Goal: Obtain resource: Obtain resource

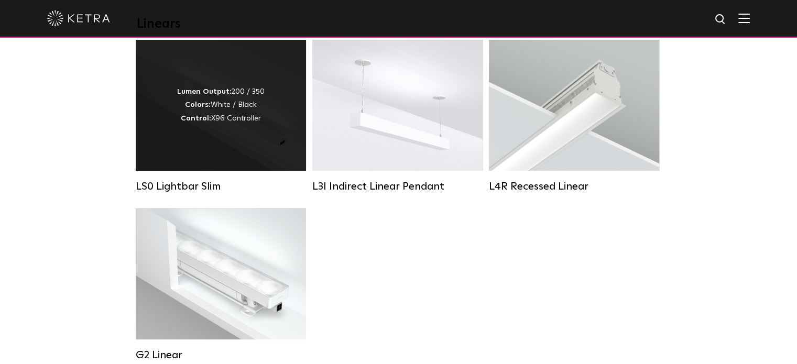
scroll to position [419, 0]
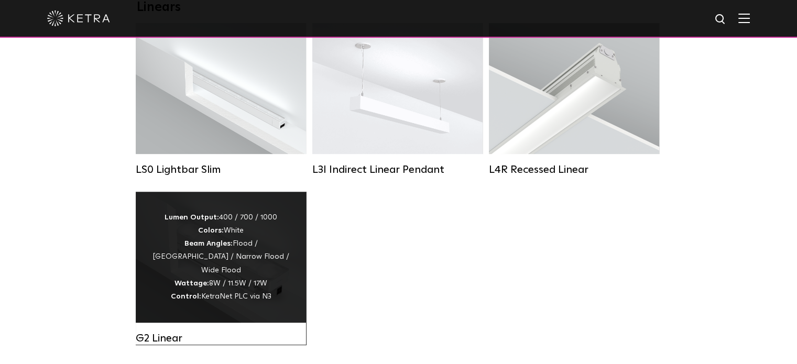
click at [216, 287] on div "Lumen Output: 400 / 700 / 1000 Colors: White Beam Angles: Flood / [GEOGRAPHIC_D…" at bounding box center [220, 257] width 139 height 92
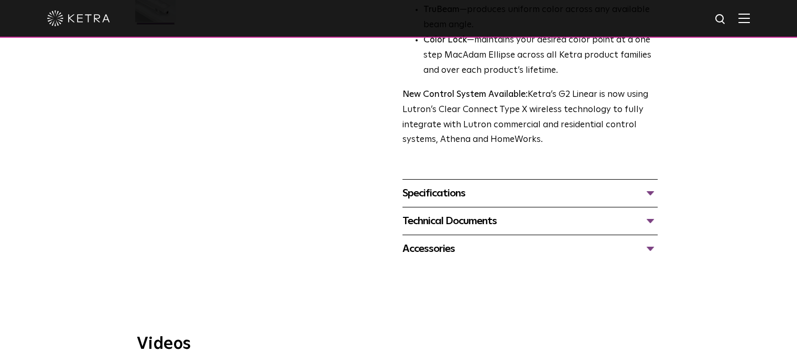
scroll to position [419, 0]
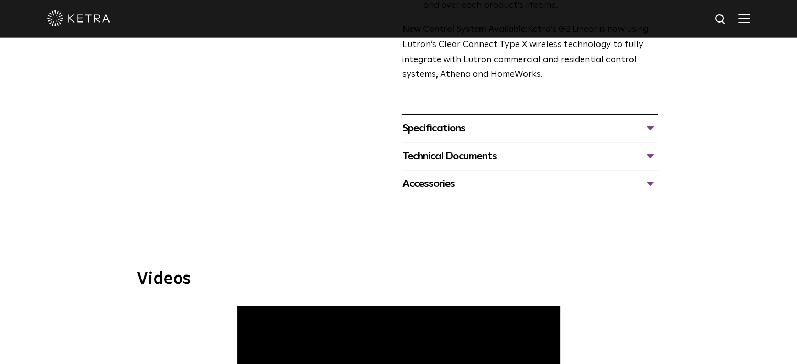
click at [646, 123] on div "Specifications" at bounding box center [529, 128] width 255 height 17
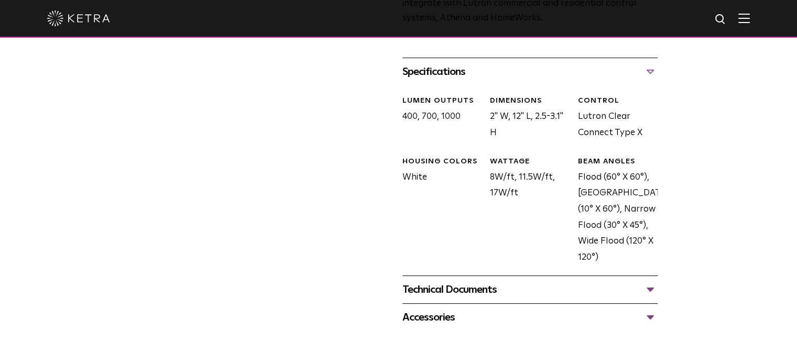
scroll to position [629, 0]
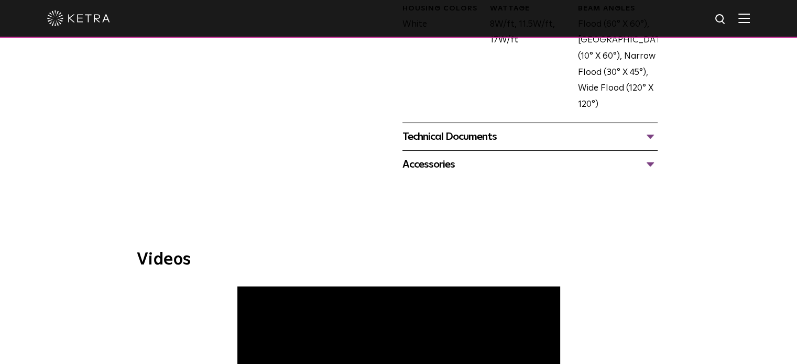
click at [539, 136] on div "Technical Documents" at bounding box center [529, 136] width 255 height 17
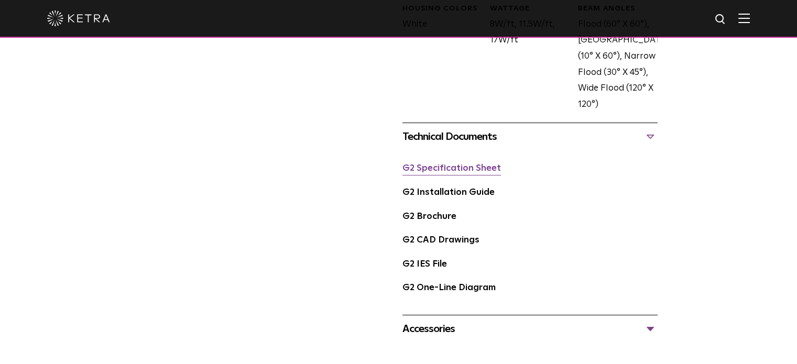
click at [467, 171] on link "G2 Specification Sheet" at bounding box center [451, 168] width 98 height 9
